Goal: Task Accomplishment & Management: Complete application form

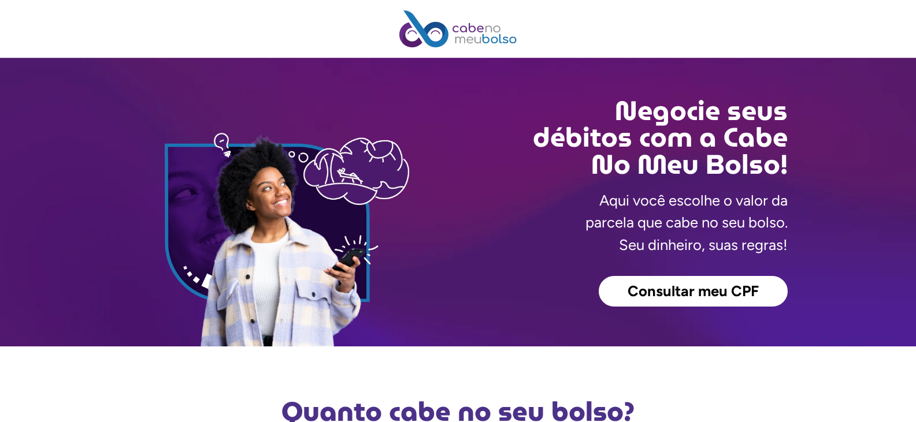
click at [705, 296] on span "Consultar meu CPF" at bounding box center [692, 291] width 131 height 15
click at [682, 287] on span "Consultar meu CPF" at bounding box center [692, 291] width 131 height 15
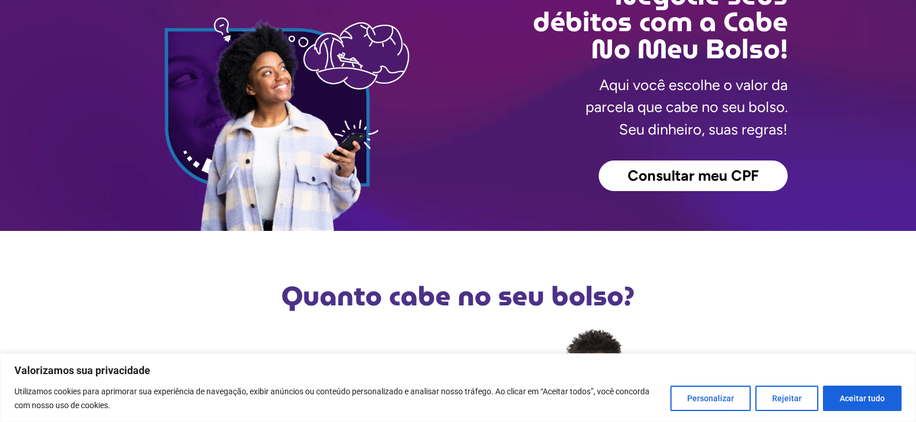
scroll to position [347, 0]
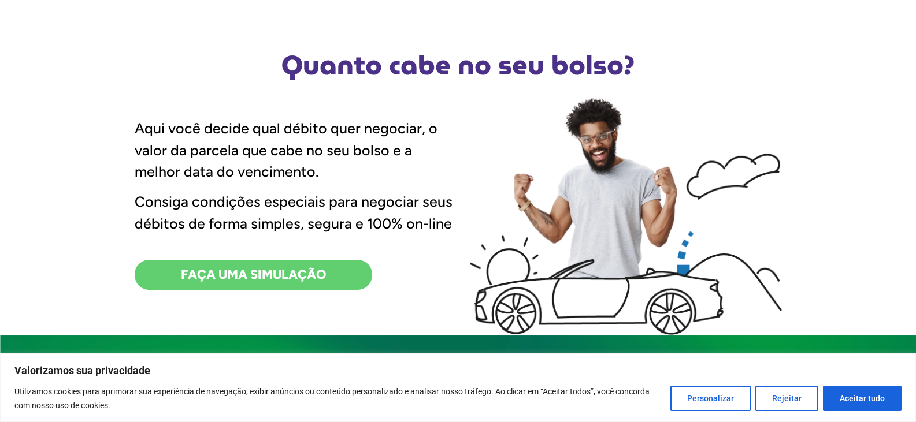
click at [309, 284] on link "FAÇA UMA SIMULAÇÃO" at bounding box center [253, 275] width 237 height 30
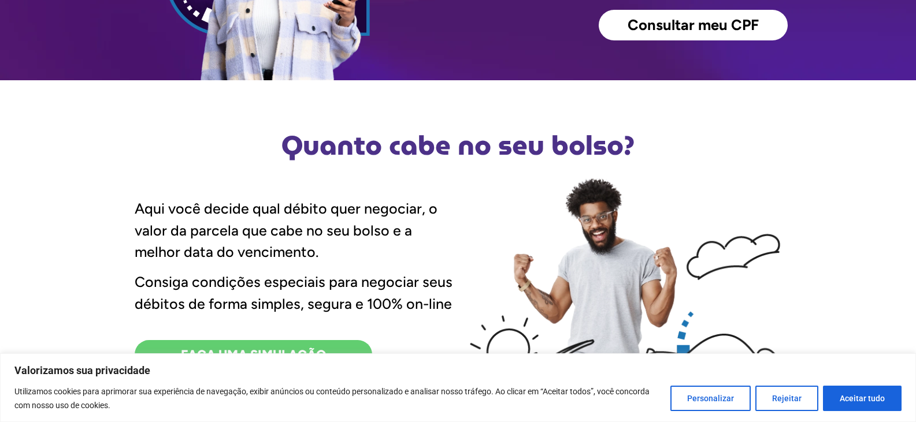
scroll to position [289, 0]
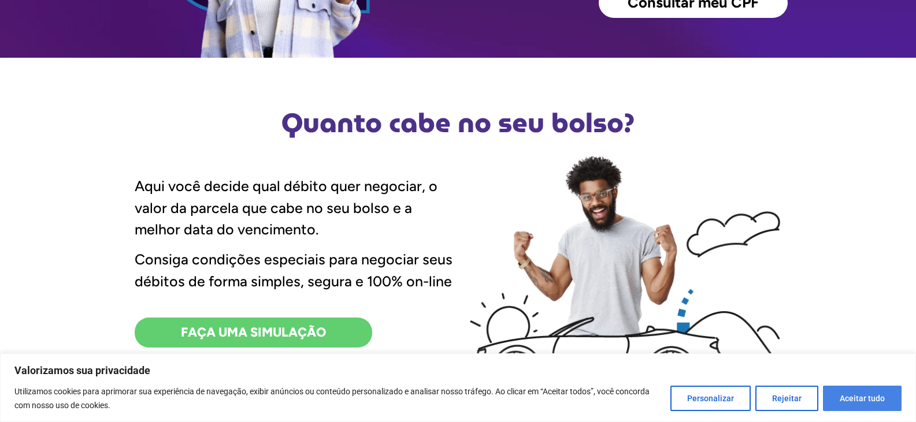
click at [858, 402] on button "Aceitar tudo" at bounding box center [862, 398] width 79 height 25
checkbox input "true"
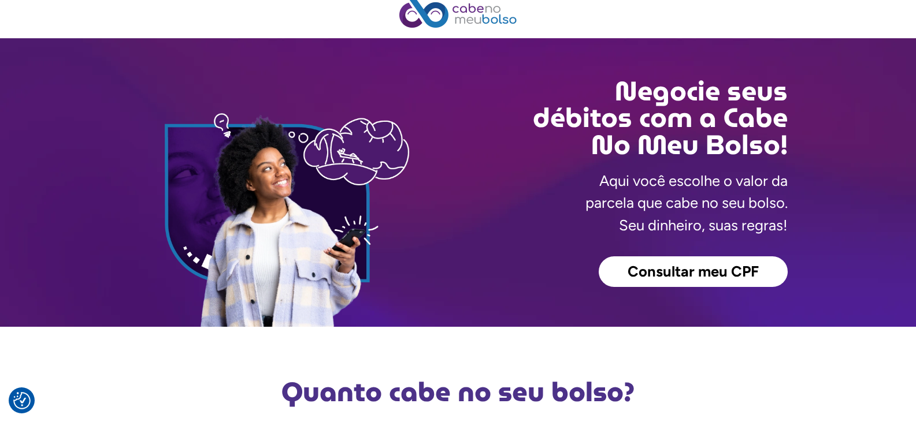
scroll to position [0, 0]
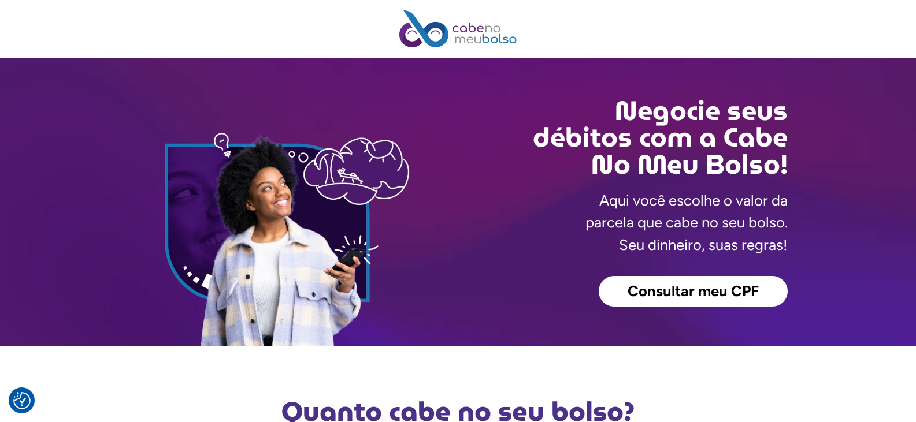
click at [618, 295] on link "Consultar meu CPF" at bounding box center [693, 291] width 189 height 31
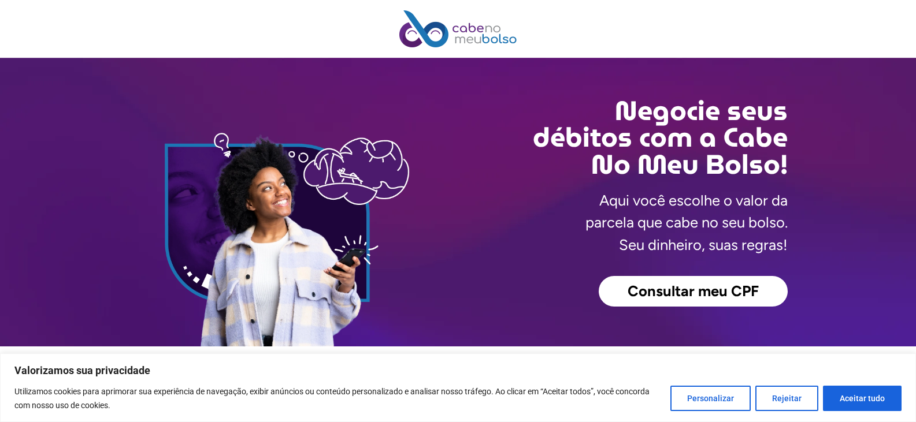
click at [716, 288] on span "Consultar meu CPF" at bounding box center [692, 291] width 131 height 15
